Goal: Task Accomplishment & Management: Manage account settings

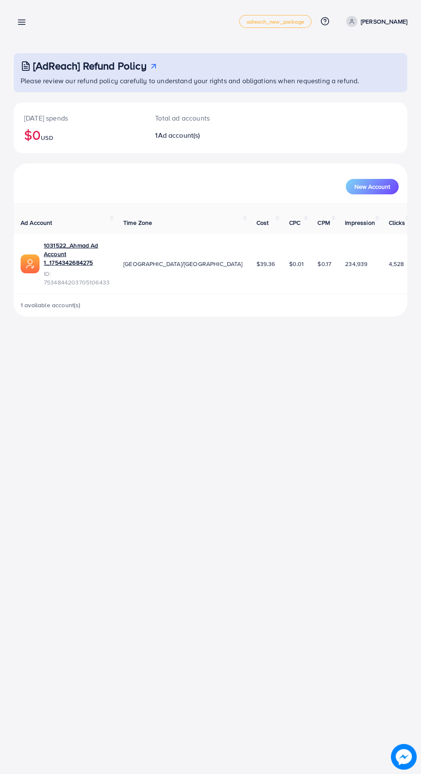
click at [21, 20] on line at bounding box center [21, 20] width 7 height 0
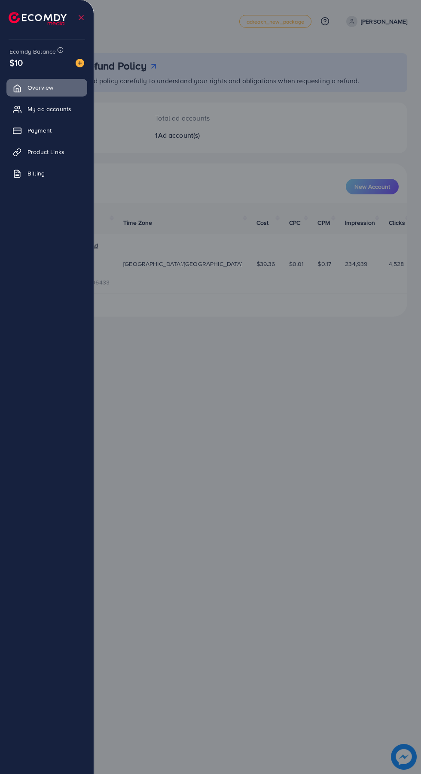
click at [32, 112] on span "My ad accounts" at bounding box center [49, 109] width 44 height 9
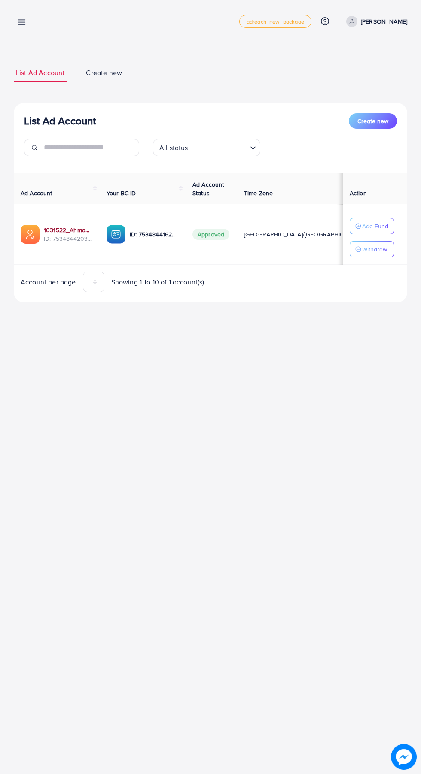
click at [70, 228] on link "1031522_Ahmad Ad Account 1_1754342684275" at bounding box center [68, 230] width 49 height 9
click at [65, 230] on link "1031522_Ahmad Ad Account 1_1754342684275" at bounding box center [68, 230] width 49 height 9
click at [65, 226] on link "1031522_Ahmad Ad Account 1_1754342684275" at bounding box center [68, 230] width 49 height 9
